Goal: Book appointment/travel/reservation

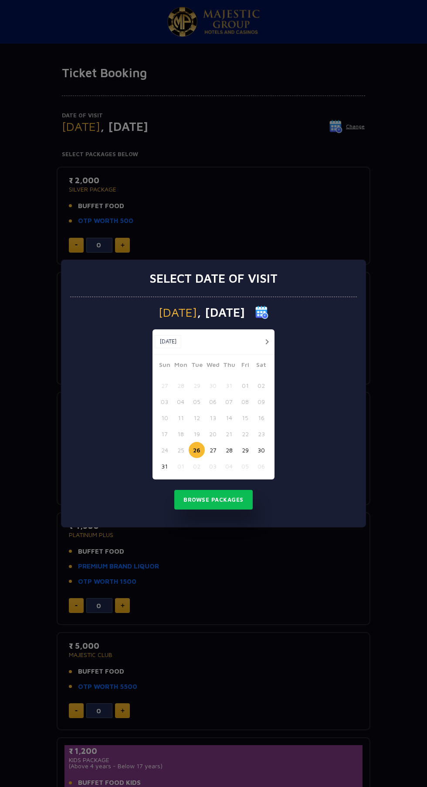
click at [261, 449] on button "30" at bounding box center [261, 450] width 16 height 16
click at [247, 446] on button "29" at bounding box center [245, 450] width 16 height 16
click at [210, 504] on button "Browse Packages" at bounding box center [213, 500] width 78 height 20
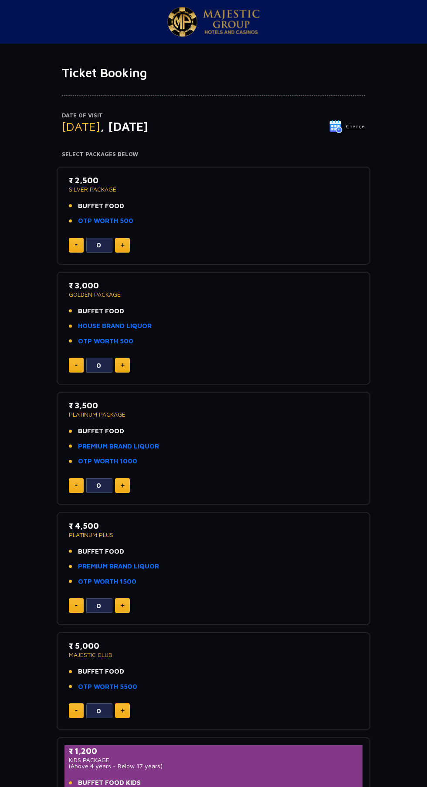
click at [139, 205] on li "BUFFET FOOD" at bounding box center [213, 206] width 289 height 10
click at [343, 131] on img at bounding box center [336, 126] width 13 height 13
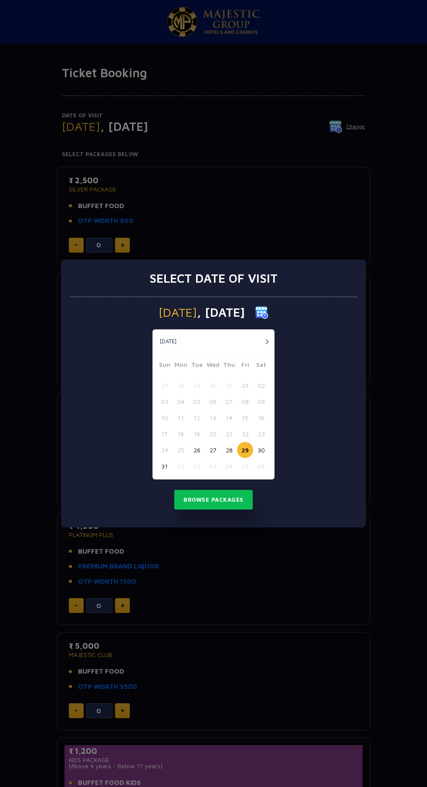
click at [229, 449] on button "28" at bounding box center [229, 450] width 16 height 16
click at [238, 508] on button "Browse Packages" at bounding box center [213, 500] width 78 height 20
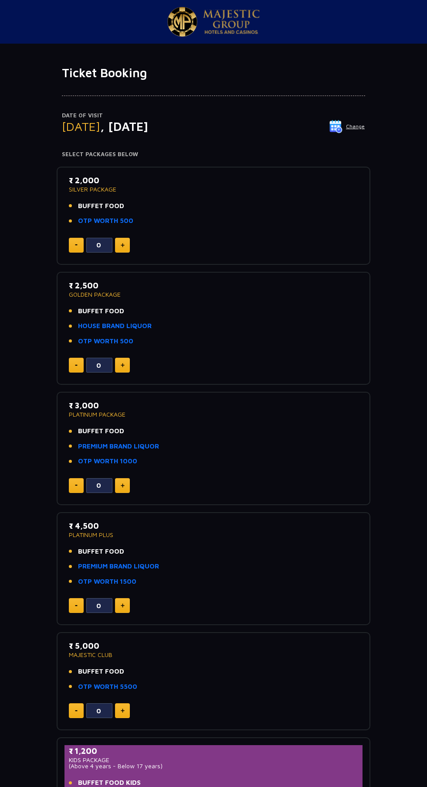
click at [350, 152] on h4 "Select Packages Below" at bounding box center [213, 154] width 303 height 7
click at [339, 126] on img at bounding box center [336, 126] width 13 height 13
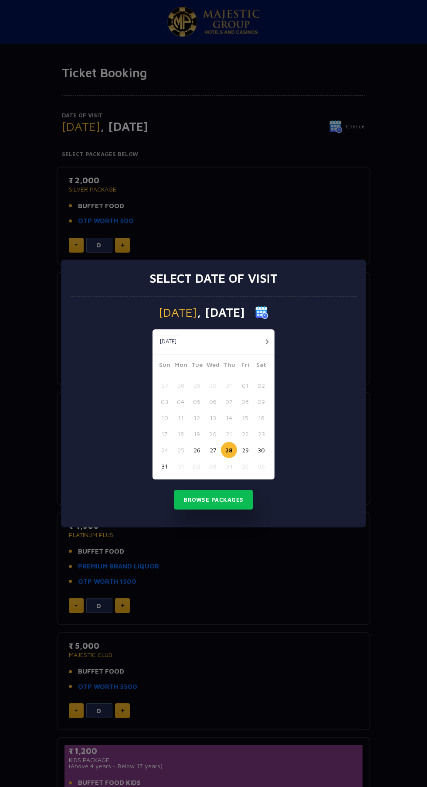
click at [262, 449] on button "30" at bounding box center [261, 450] width 16 height 16
click at [233, 503] on button "Browse Packages" at bounding box center [213, 500] width 78 height 20
